Goal: Information Seeking & Learning: Check status

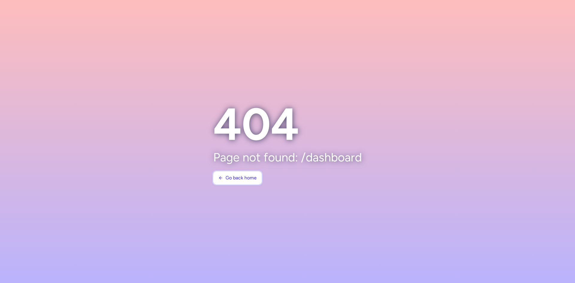
click at [241, 178] on span "Go back home" at bounding box center [241, 177] width 31 height 5
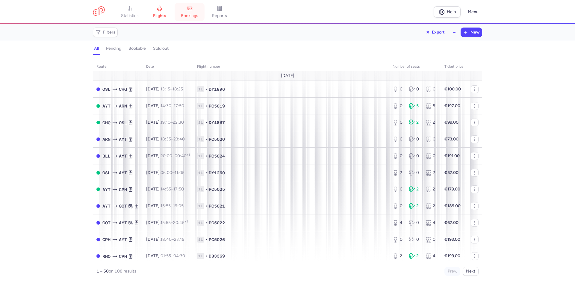
click at [202, 10] on link "bookings" at bounding box center [190, 11] width 30 height 13
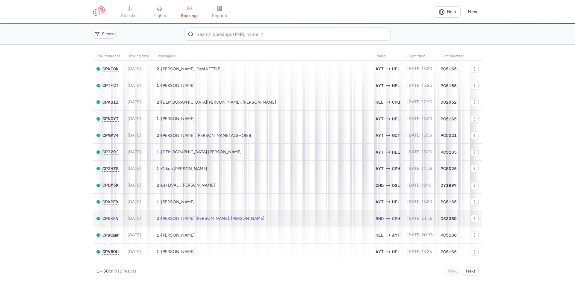
click at [219, 217] on span "[PERSON_NAME] [PERSON_NAME], [PERSON_NAME]" at bounding box center [212, 218] width 103 height 5
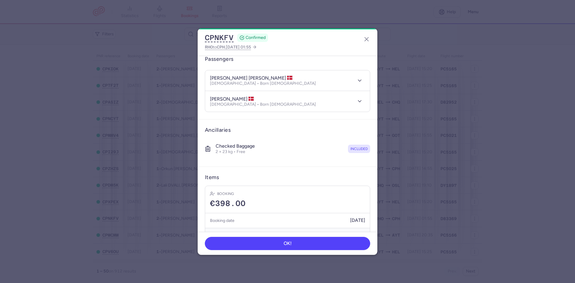
scroll to position [61, 0]
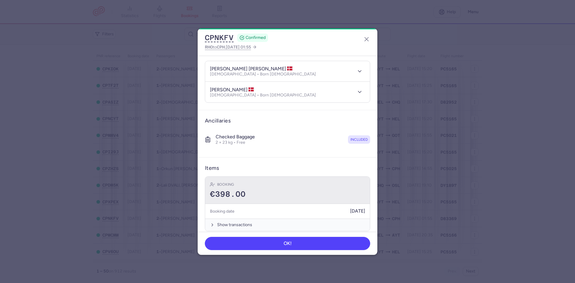
click at [343, 202] on div "Booking €398.00" at bounding box center [287, 190] width 165 height 27
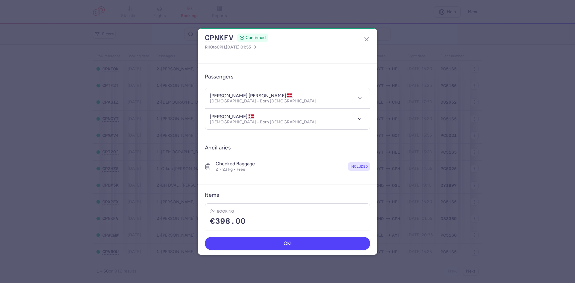
scroll to position [0, 0]
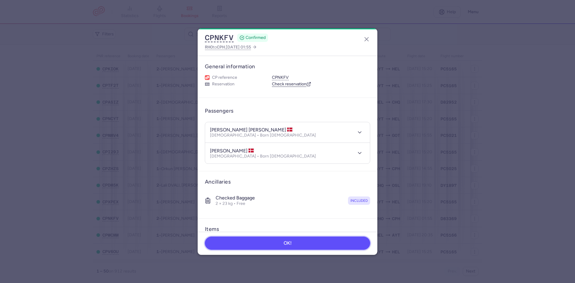
click at [258, 241] on button "OK!" at bounding box center [287, 243] width 165 height 13
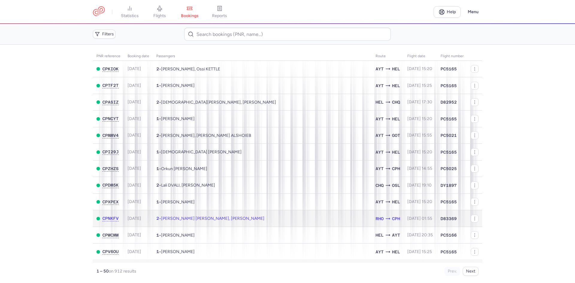
click at [242, 215] on td "2 • [PERSON_NAME] [PERSON_NAME], [PERSON_NAME]" at bounding box center [262, 218] width 219 height 17
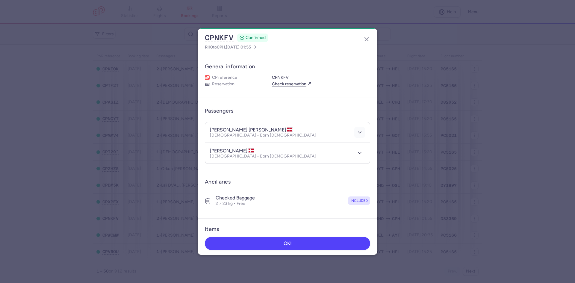
click at [354, 129] on button "button" at bounding box center [359, 132] width 11 height 11
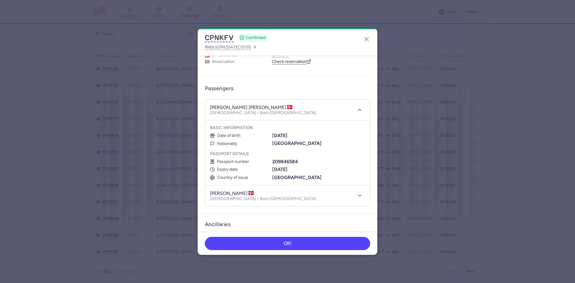
scroll to position [30, 0]
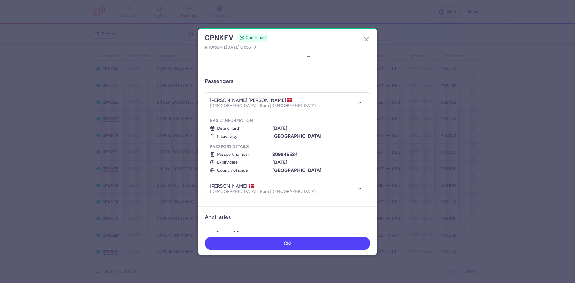
click at [350, 110] on header "[PERSON_NAME] [PERSON_NAME] [DEMOGRAPHIC_DATA] • Born [DEMOGRAPHIC_DATA]" at bounding box center [287, 103] width 165 height 21
click at [355, 106] on button "button" at bounding box center [359, 102] width 11 height 11
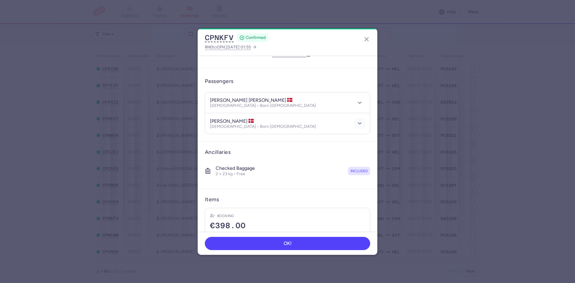
click at [358, 122] on icon "button" at bounding box center [360, 123] width 6 height 6
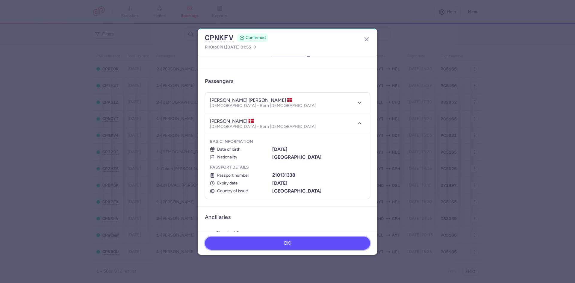
click at [231, 240] on button "OK!" at bounding box center [287, 243] width 165 height 13
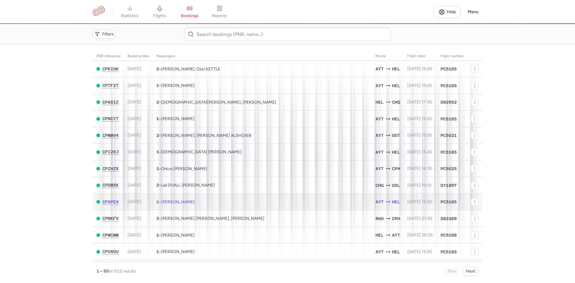
click at [201, 205] on td "1 • [PERSON_NAME]" at bounding box center [262, 202] width 219 height 17
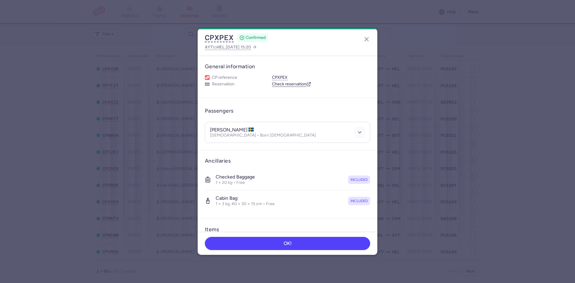
click at [354, 132] on button "button" at bounding box center [359, 132] width 11 height 11
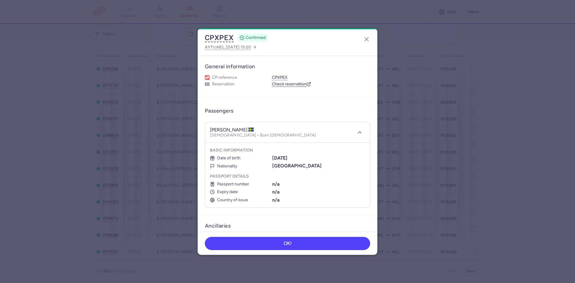
drag, startPoint x: 378, startPoint y: 115, endPoint x: 374, endPoint y: 143, distance: 27.5
click at [375, 158] on dialog "CPXPEX CONFIRMED AYT to [GEOGRAPHIC_DATA] , [DATE] 15:20 General information CP…" at bounding box center [288, 141] width 556 height 226
click at [355, 110] on header "Passengers" at bounding box center [287, 111] width 165 height 12
click at [233, 240] on button "OK!" at bounding box center [287, 243] width 165 height 13
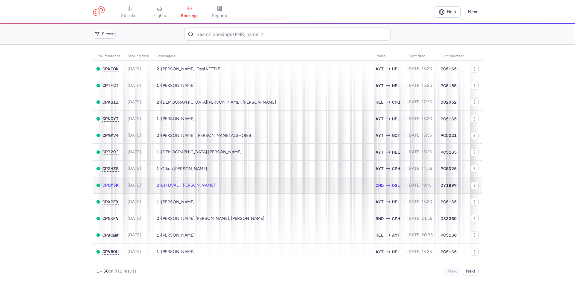
click at [213, 184] on td "2 • Lali DVALI, [PERSON_NAME]" at bounding box center [262, 185] width 219 height 17
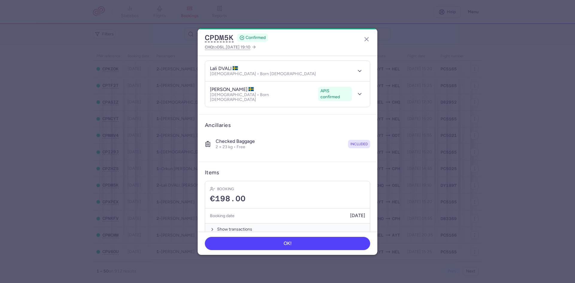
scroll to position [62, 0]
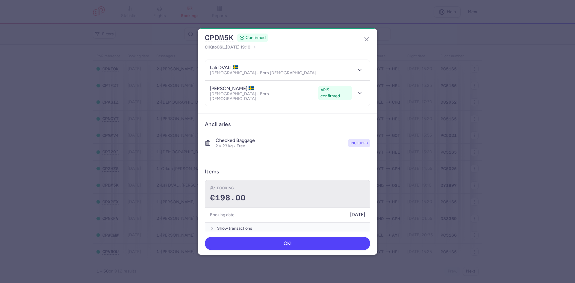
click at [341, 185] on div "Booking" at bounding box center [287, 188] width 155 height 6
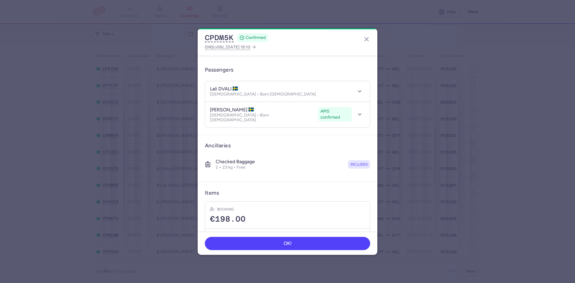
scroll to position [18, 0]
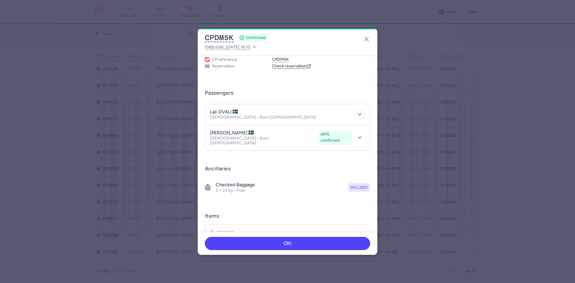
click at [358, 115] on button "button" at bounding box center [359, 114] width 11 height 11
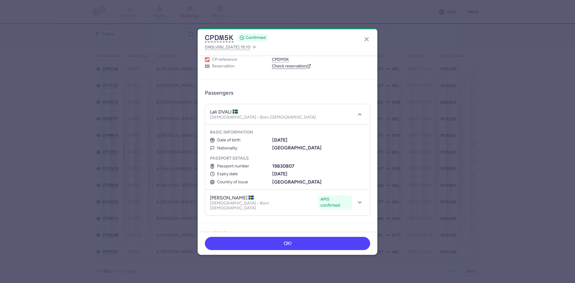
click at [352, 112] on div at bounding box center [358, 114] width 13 height 11
click at [354, 115] on button "button" at bounding box center [359, 114] width 11 height 11
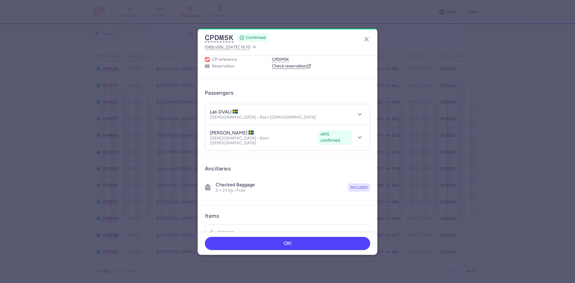
click at [355, 128] on header "luka DVALI APIS confirmed [DEMOGRAPHIC_DATA] • Born [DEMOGRAPHIC_DATA] APIS con…" at bounding box center [287, 137] width 165 height 25
click at [357, 135] on icon "button" at bounding box center [360, 138] width 6 height 6
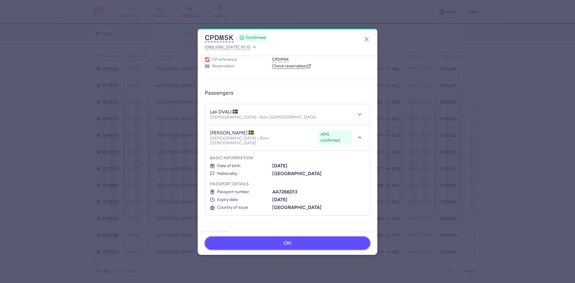
click at [323, 246] on button "OK!" at bounding box center [287, 243] width 165 height 13
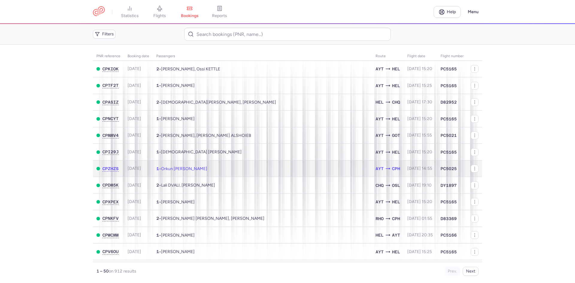
click at [226, 173] on td "1 • Orkun [PERSON_NAME]" at bounding box center [262, 168] width 219 height 17
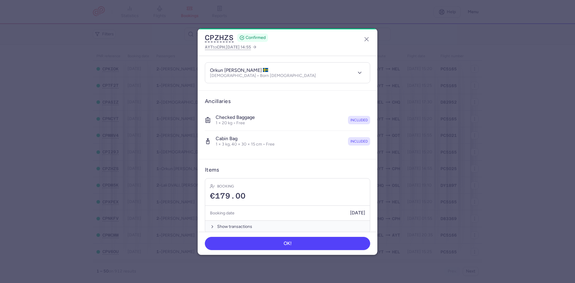
scroll to position [62, 0]
click at [352, 67] on div at bounding box center [358, 70] width 13 height 11
click at [354, 68] on button "button" at bounding box center [359, 70] width 11 height 11
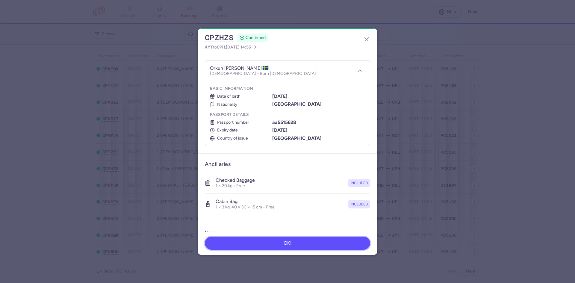
click at [252, 242] on button "OK!" at bounding box center [287, 243] width 165 height 13
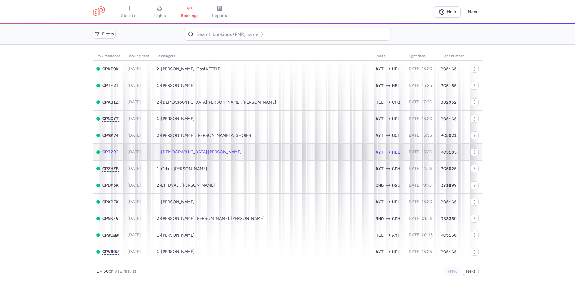
click at [210, 150] on span "[DEMOGRAPHIC_DATA] [PERSON_NAME]" at bounding box center [201, 151] width 81 height 5
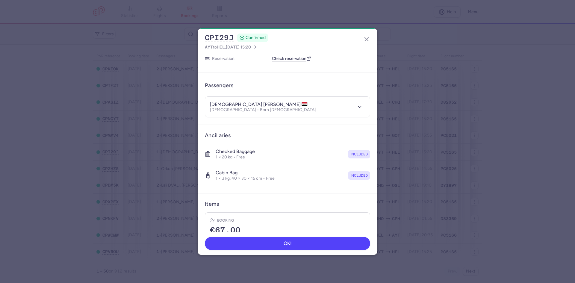
scroll to position [16, 0]
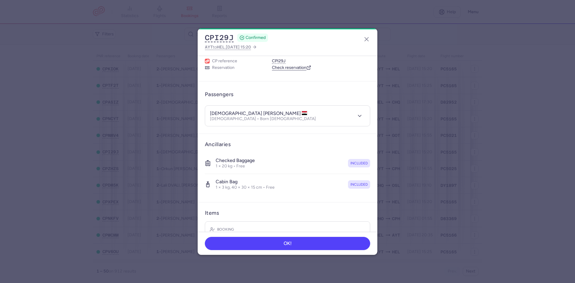
click at [361, 115] on header "[DEMOGRAPHIC_DATA] [PERSON_NAME][DEMOGRAPHIC_DATA] • Born [DEMOGRAPHIC_DATA]" at bounding box center [287, 116] width 165 height 21
click at [357, 116] on icon "button" at bounding box center [360, 116] width 6 height 6
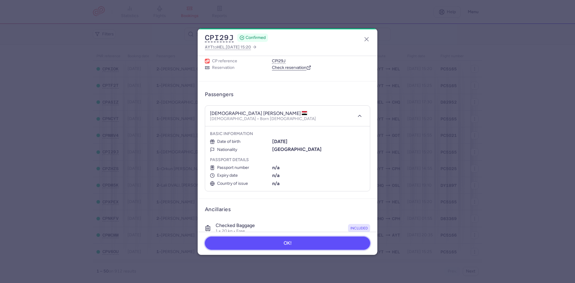
click at [314, 239] on button "OK!" at bounding box center [287, 243] width 165 height 13
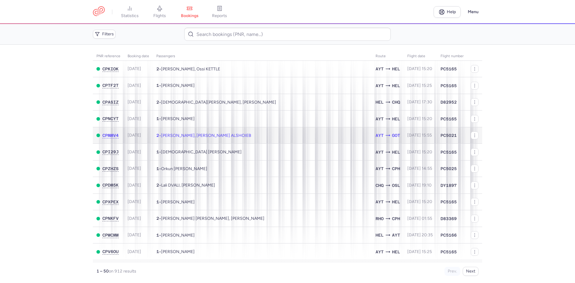
click at [194, 136] on span "[PERSON_NAME], [PERSON_NAME] ALSHOIEB" at bounding box center [206, 135] width 90 height 5
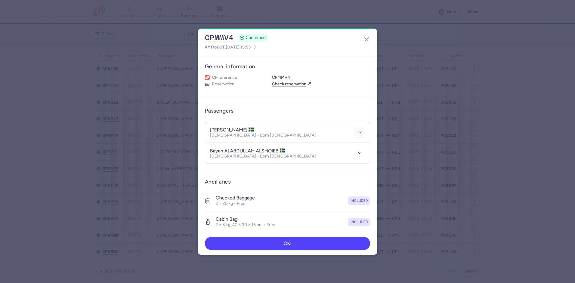
click at [357, 134] on icon "button" at bounding box center [360, 132] width 6 height 6
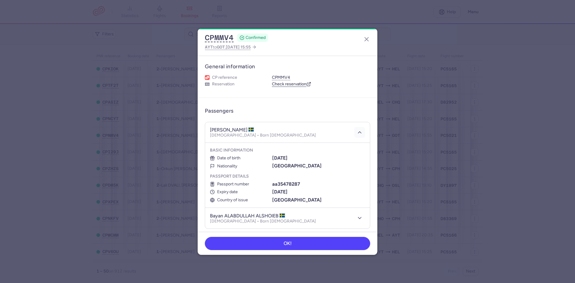
click at [356, 135] on button "button" at bounding box center [359, 132] width 11 height 11
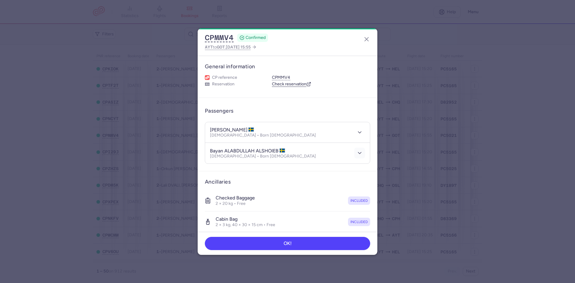
click at [357, 149] on button "button" at bounding box center [359, 153] width 11 height 11
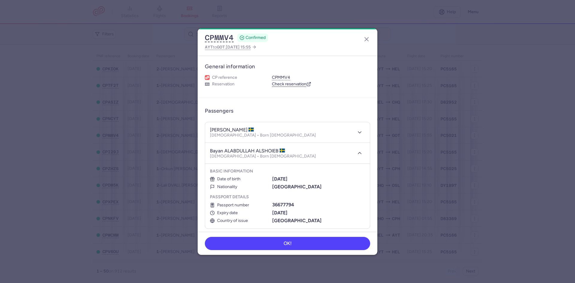
drag, startPoint x: 357, startPoint y: 149, endPoint x: 367, endPoint y: 183, distance: 35.1
click at [367, 183] on article "Passengers [PERSON_NAME] [DEMOGRAPHIC_DATA] • Born [DEMOGRAPHIC_DATA] bayan ALA…" at bounding box center [288, 167] width 180 height 138
click at [315, 238] on button "OK!" at bounding box center [287, 243] width 165 height 13
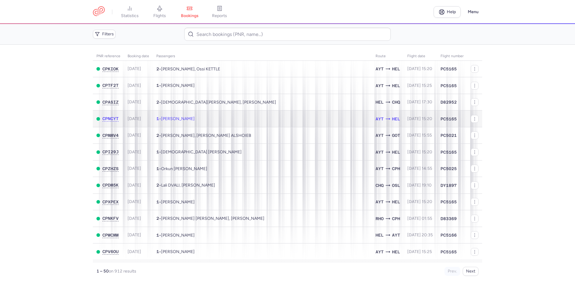
click at [214, 121] on td "1 • [PERSON_NAME]" at bounding box center [262, 119] width 219 height 17
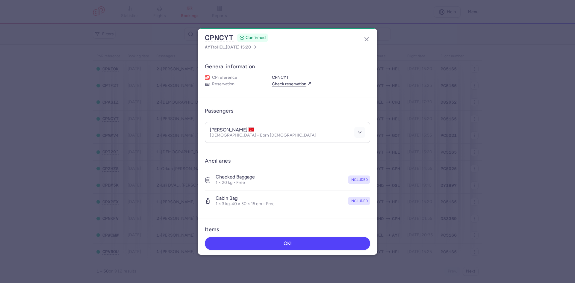
click at [359, 133] on button "button" at bounding box center [359, 132] width 11 height 11
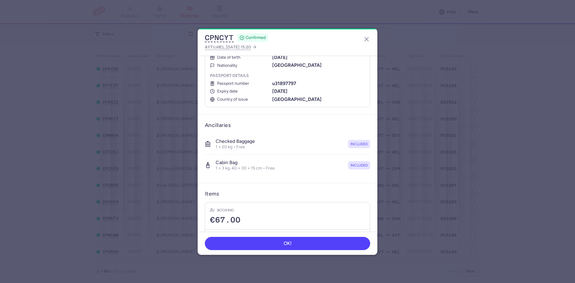
scroll to position [30, 0]
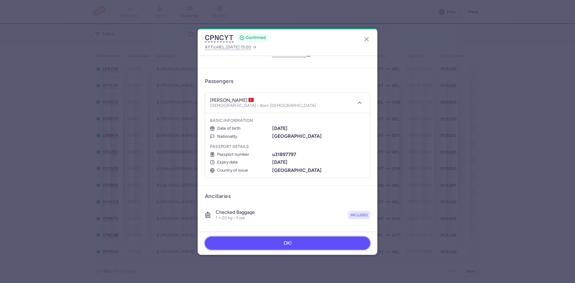
click at [316, 237] on button "OK!" at bounding box center [287, 243] width 165 height 13
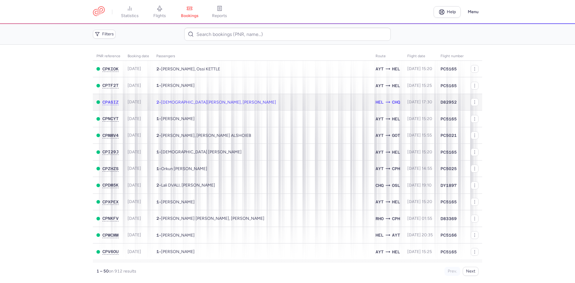
click at [234, 108] on td "2 • [PERSON_NAME], [PERSON_NAME]" at bounding box center [262, 102] width 219 height 17
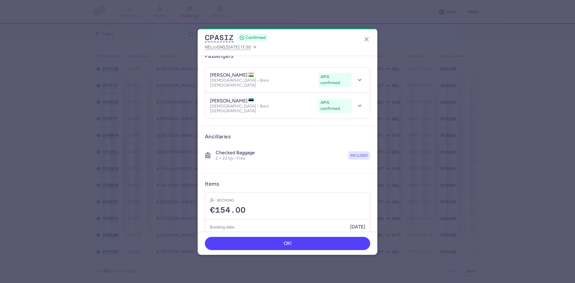
scroll to position [28, 0]
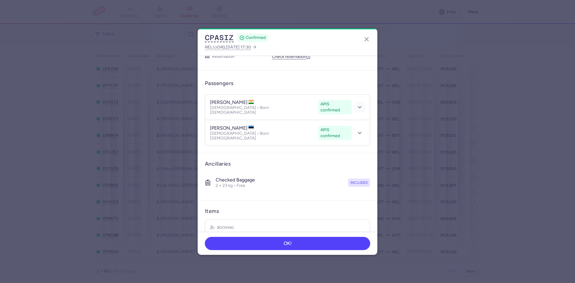
click at [359, 102] on button "button" at bounding box center [359, 107] width 11 height 11
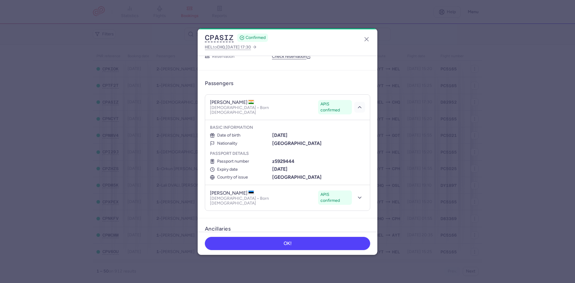
click at [357, 104] on icon "button" at bounding box center [360, 107] width 6 height 6
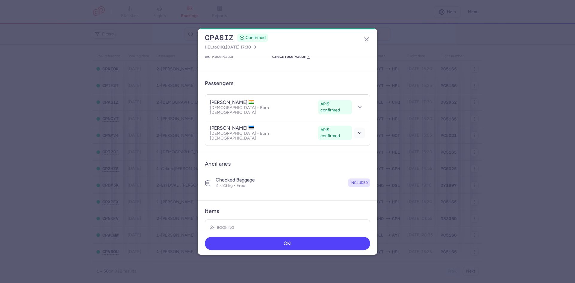
click at [357, 130] on icon "button" at bounding box center [360, 133] width 6 height 6
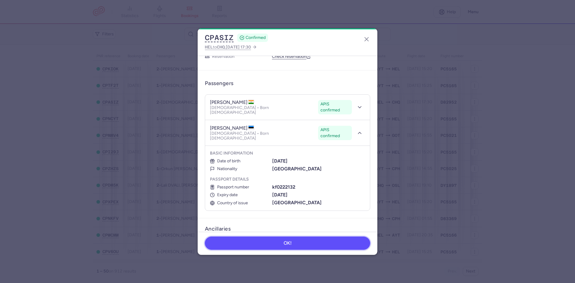
click at [261, 240] on button "OK!" at bounding box center [287, 243] width 165 height 13
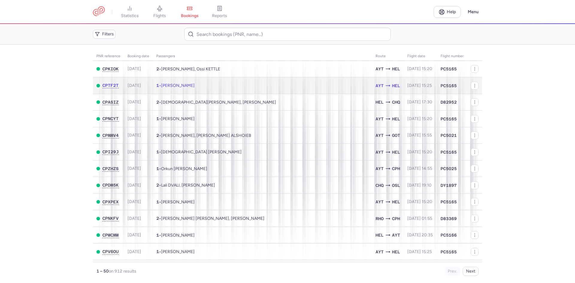
click at [201, 80] on td "1 • [PERSON_NAME]" at bounding box center [262, 85] width 219 height 17
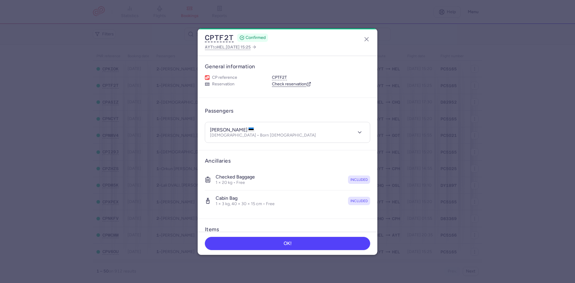
drag, startPoint x: 342, startPoint y: 129, endPoint x: 348, endPoint y: 130, distance: 5.8
click at [342, 129] on div "[PERSON_NAME] [DEMOGRAPHIC_DATA] • Born [DEMOGRAPHIC_DATA]" at bounding box center [281, 132] width 142 height 11
click at [352, 130] on div at bounding box center [358, 132] width 13 height 11
click at [354, 131] on button "button" at bounding box center [359, 132] width 11 height 11
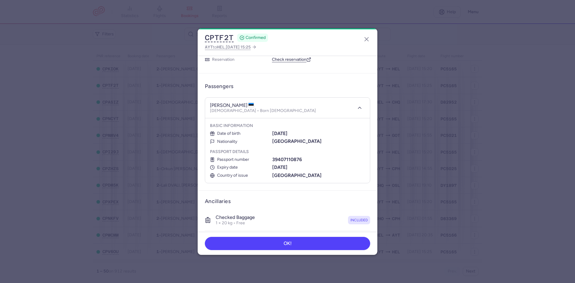
scroll to position [19, 0]
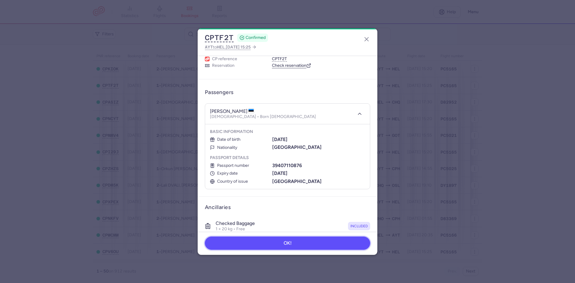
click at [298, 242] on button "OK!" at bounding box center [287, 243] width 165 height 13
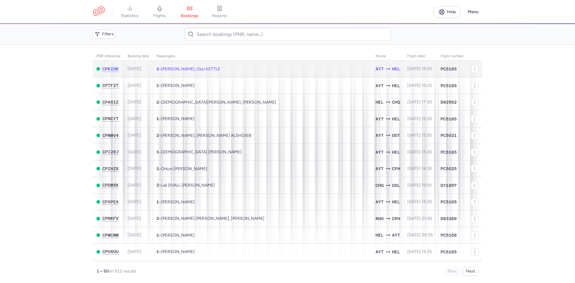
click at [216, 72] on td "2 • [PERSON_NAME], Ossi KETTLE" at bounding box center [262, 69] width 219 height 16
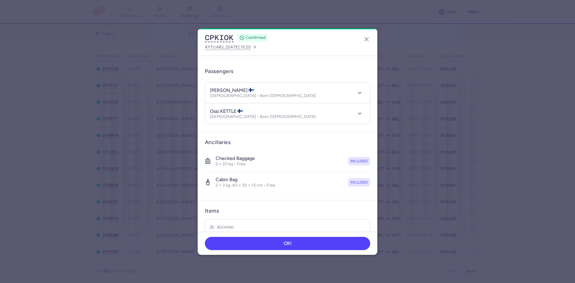
scroll to position [35, 0]
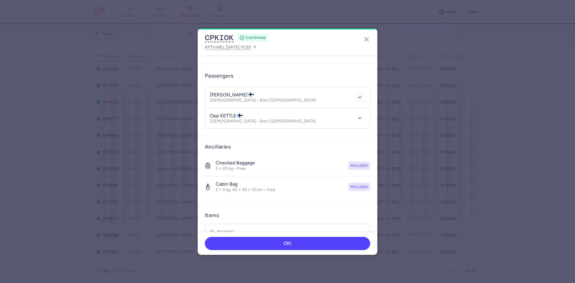
click at [359, 98] on button "button" at bounding box center [359, 97] width 11 height 11
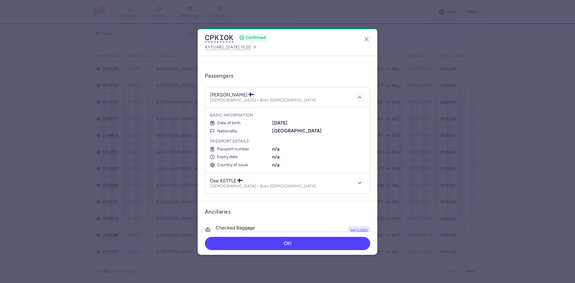
click at [357, 98] on icon "button" at bounding box center [360, 97] width 6 height 6
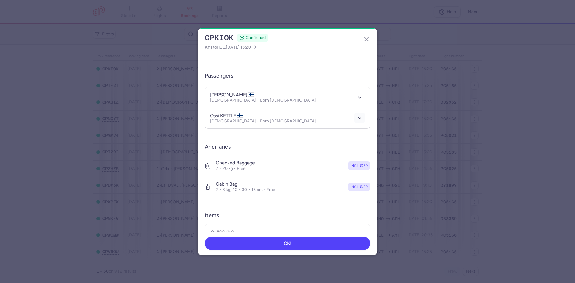
click at [359, 117] on button "button" at bounding box center [359, 118] width 11 height 11
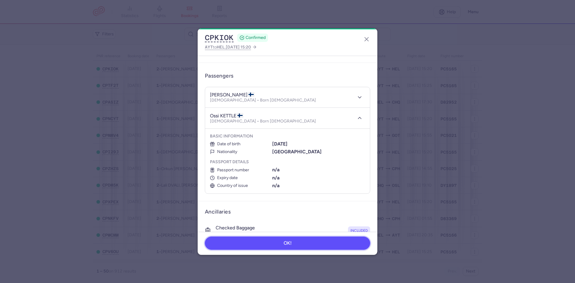
click at [342, 241] on button "OK!" at bounding box center [287, 243] width 165 height 13
